Goal: Information Seeking & Learning: Learn about a topic

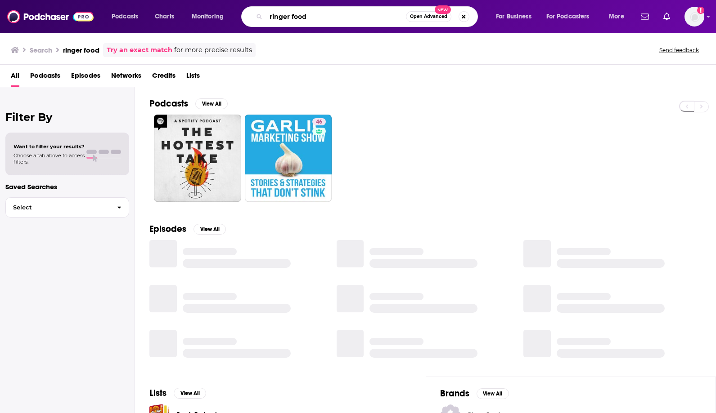
click at [301, 19] on input "ringer food" at bounding box center [336, 16] width 140 height 14
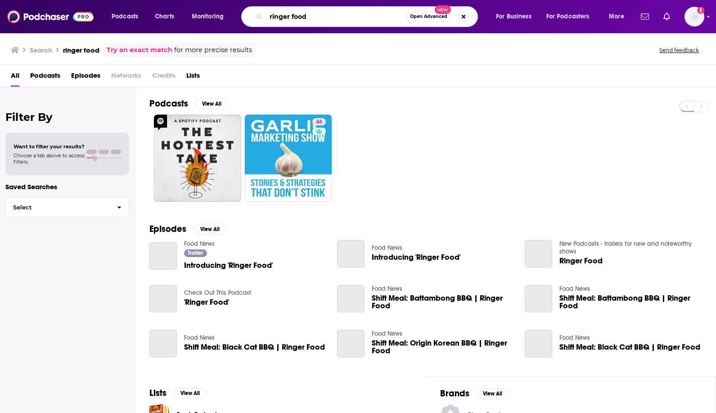
click at [301, 19] on input "ringer food" at bounding box center [336, 16] width 140 height 14
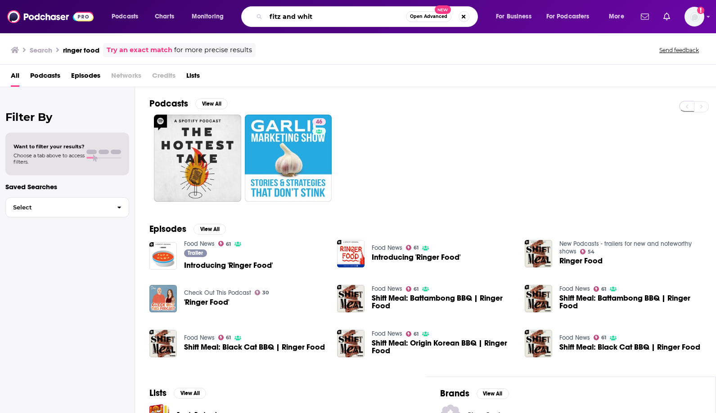
type input "fitz and whit"
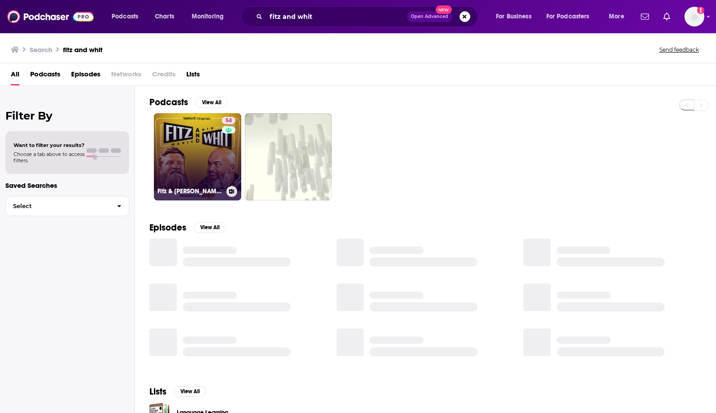
click at [185, 139] on link "54 Fitz & [PERSON_NAME] | [PERSON_NAME] & [PERSON_NAME]" at bounding box center [197, 156] width 87 height 87
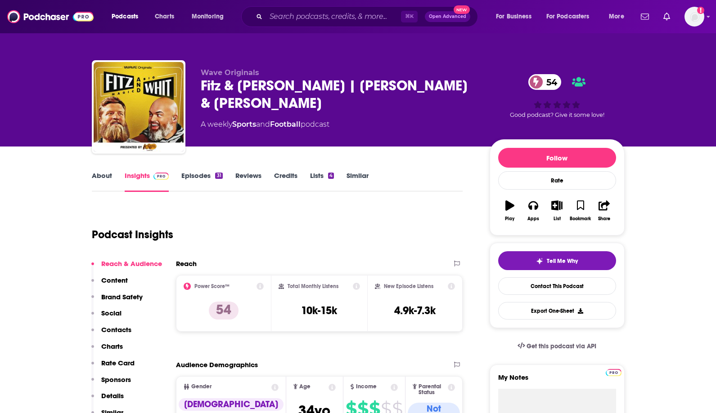
click at [196, 183] on link "Episodes 31" at bounding box center [201, 181] width 41 height 21
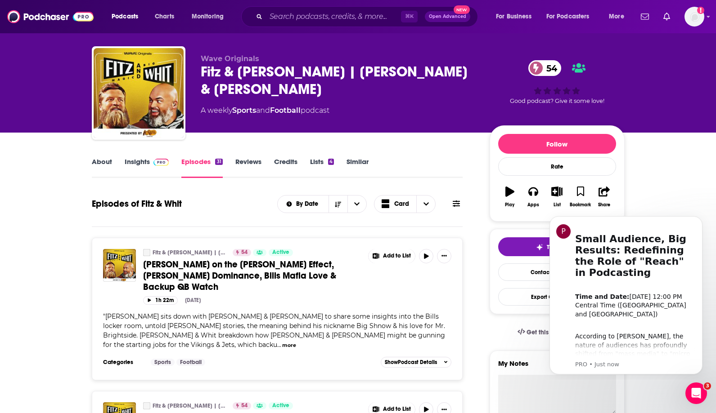
scroll to position [14, 0]
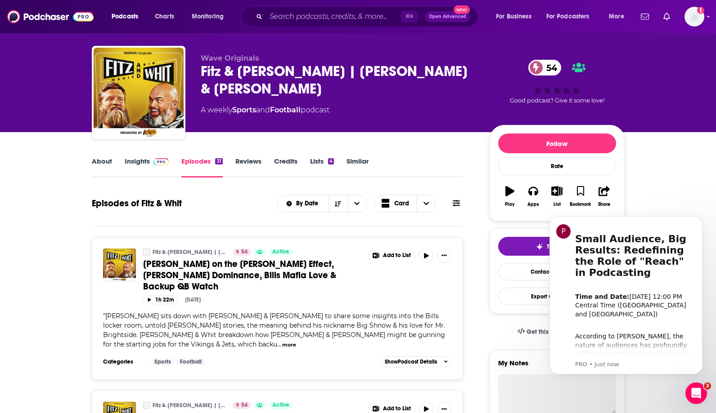
click at [135, 162] on link "Insights" at bounding box center [147, 167] width 45 height 21
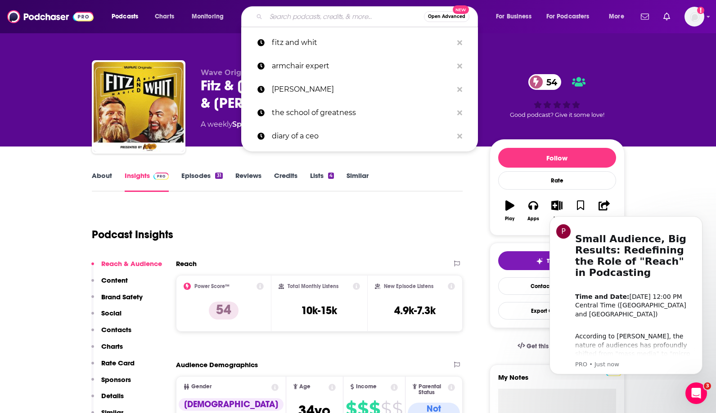
click at [326, 19] on input "Search podcasts, credits, & more..." at bounding box center [345, 16] width 158 height 14
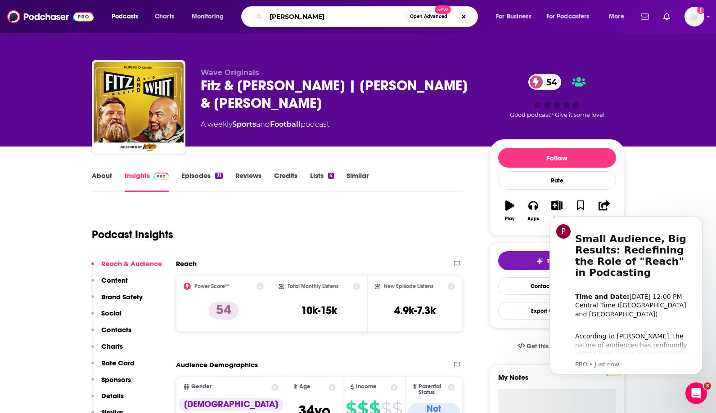
type input "[PERSON_NAME]"
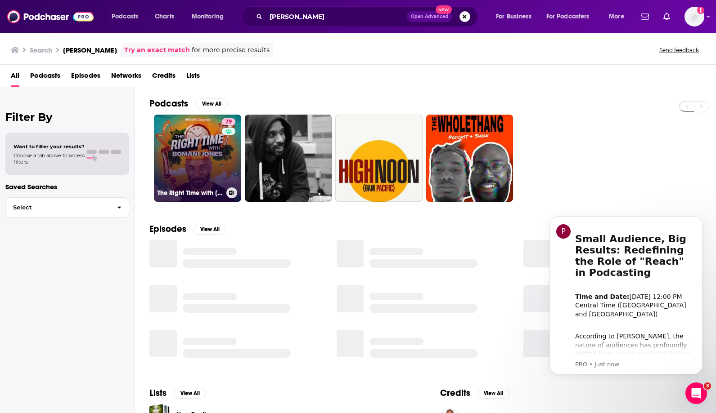
click at [177, 159] on link "79 The Right Time with [PERSON_NAME]" at bounding box center [197, 158] width 87 height 87
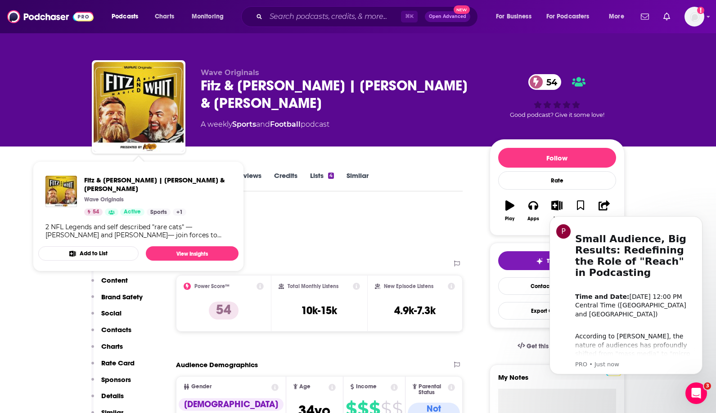
click at [280, 207] on div "Podcast Insights" at bounding box center [274, 230] width 364 height 46
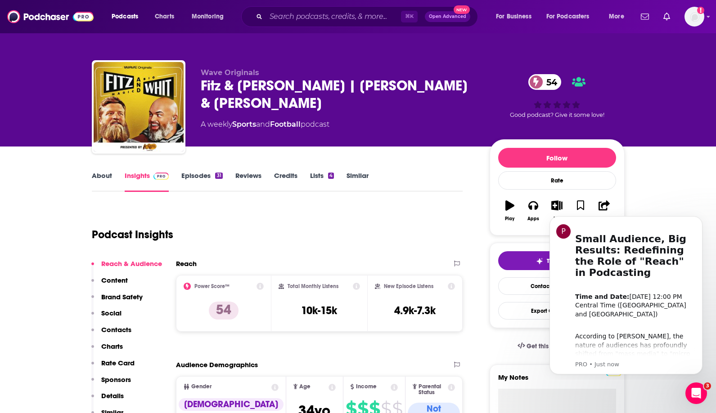
click at [200, 176] on link "Episodes 31" at bounding box center [201, 181] width 41 height 21
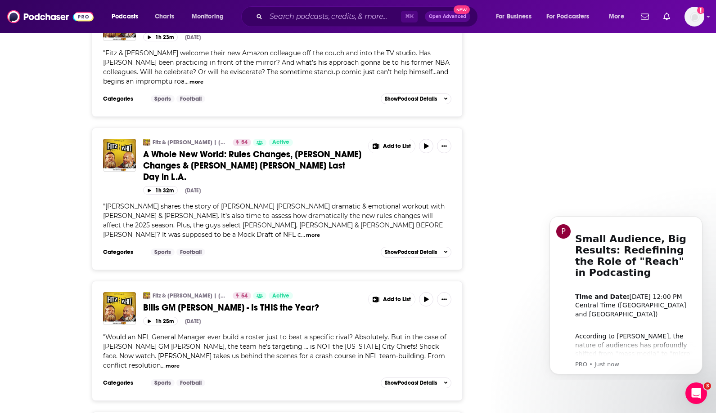
scroll to position [1494, 0]
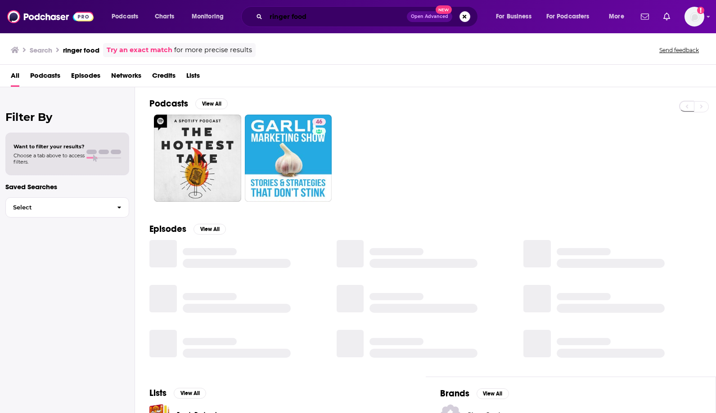
click at [303, 17] on input "ringer food" at bounding box center [336, 16] width 141 height 14
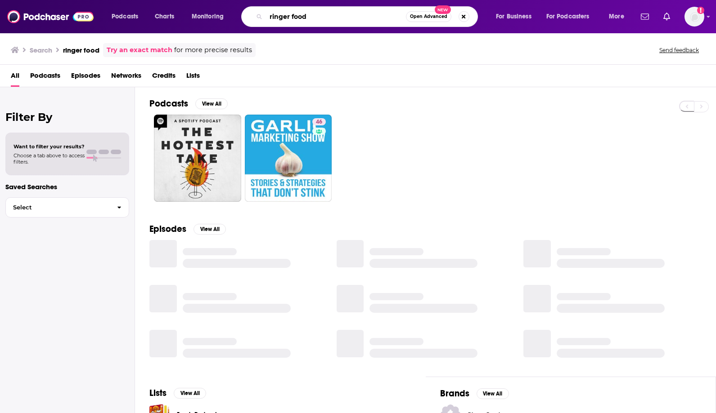
click at [303, 17] on input "ringer food" at bounding box center [336, 16] width 140 height 14
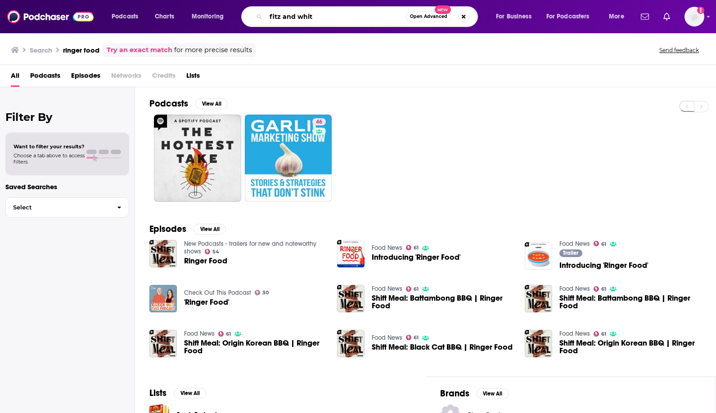
type input "fitz and whit"
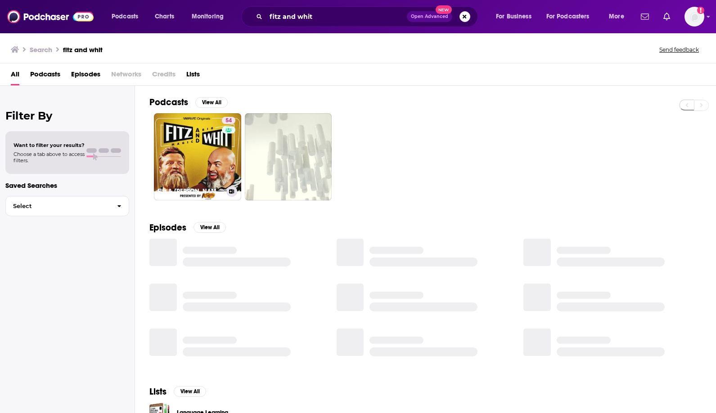
click at [176, 146] on link "54 Fitz & [PERSON_NAME] | [PERSON_NAME] & [PERSON_NAME]" at bounding box center [197, 156] width 87 height 87
